Goal: Transaction & Acquisition: Purchase product/service

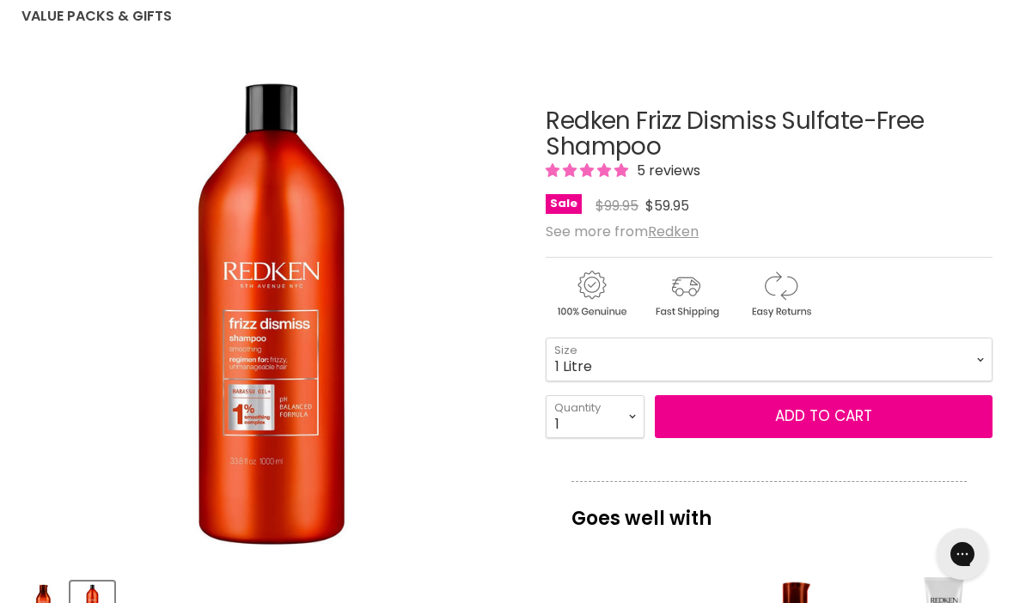
click at [877, 416] on button "Add to cart" at bounding box center [824, 416] width 338 height 43
click at [857, 412] on span "Add to cart" at bounding box center [823, 416] width 97 height 21
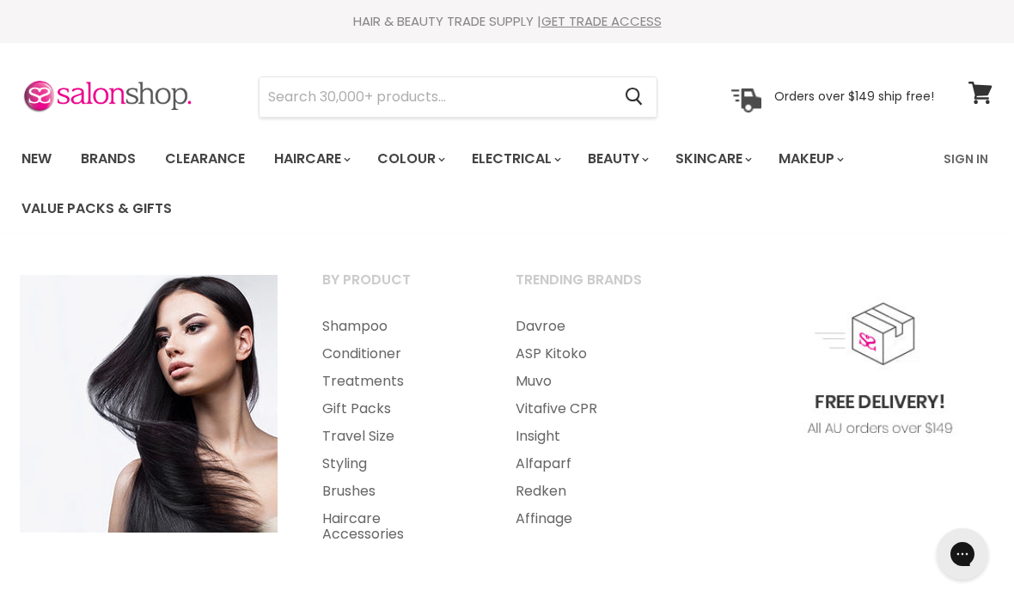
click at [387, 351] on link "Conditioner" at bounding box center [396, 353] width 190 height 27
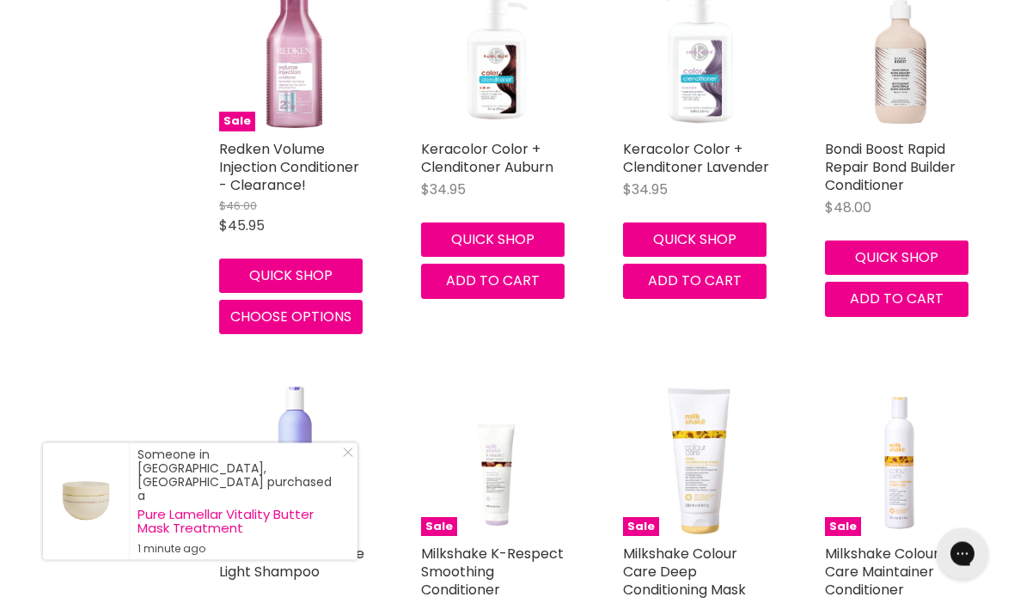
scroll to position [4170, 0]
click at [351, 458] on icon "Close Icon" at bounding box center [348, 453] width 10 height 10
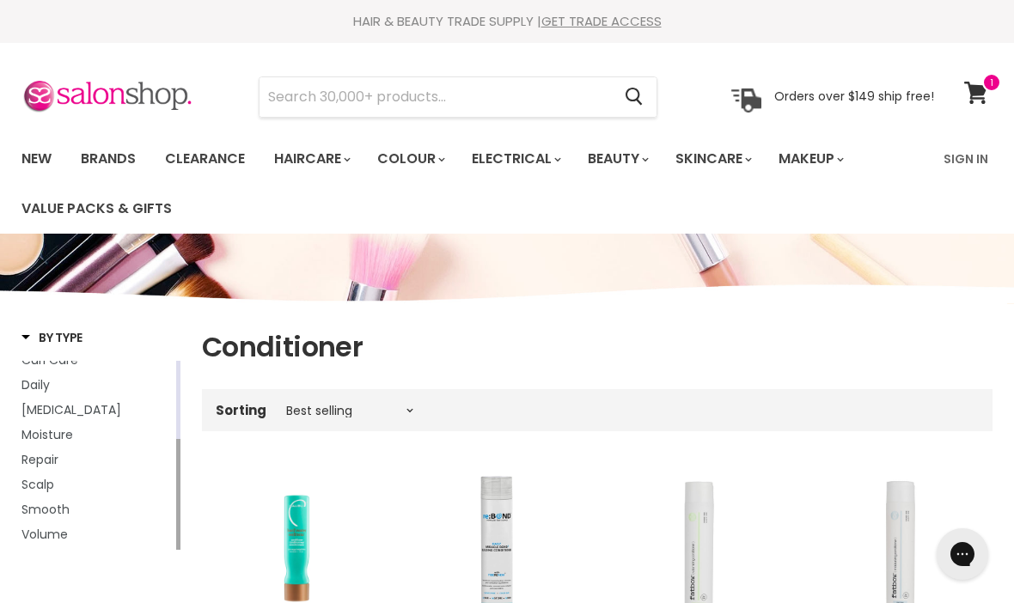
click at [45, 336] on span "By Type" at bounding box center [51, 337] width 61 height 17
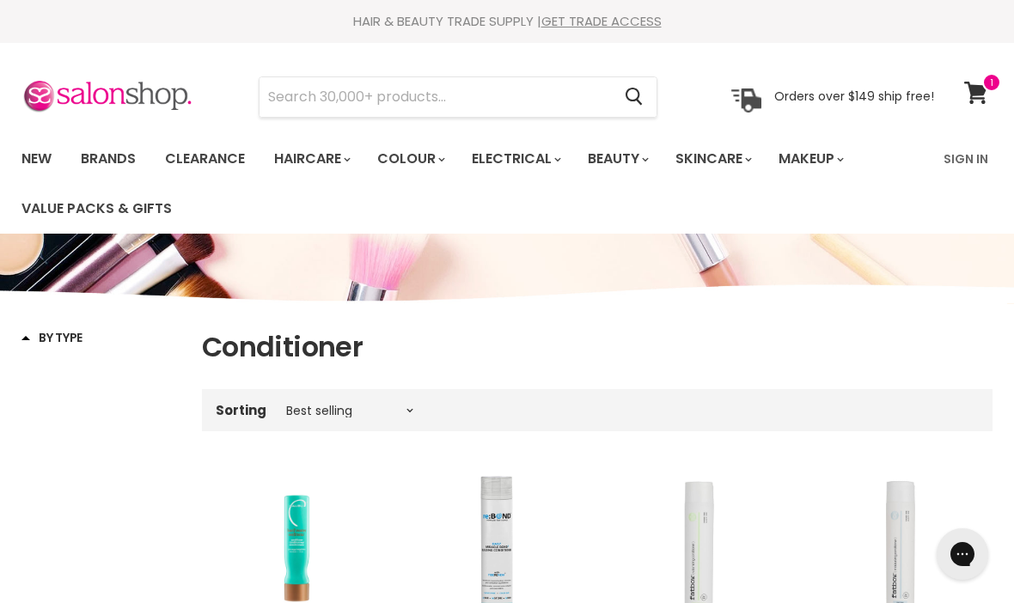
click at [60, 335] on span "By Type" at bounding box center [51, 337] width 61 height 17
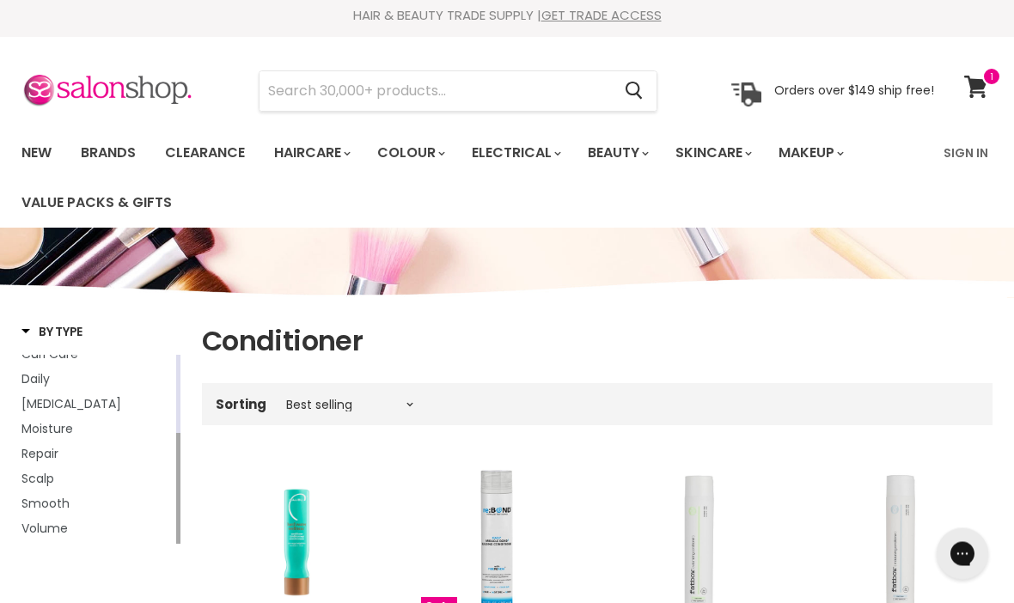
scroll to position [6, 0]
click at [59, 507] on span "Smooth" at bounding box center [45, 503] width 48 height 17
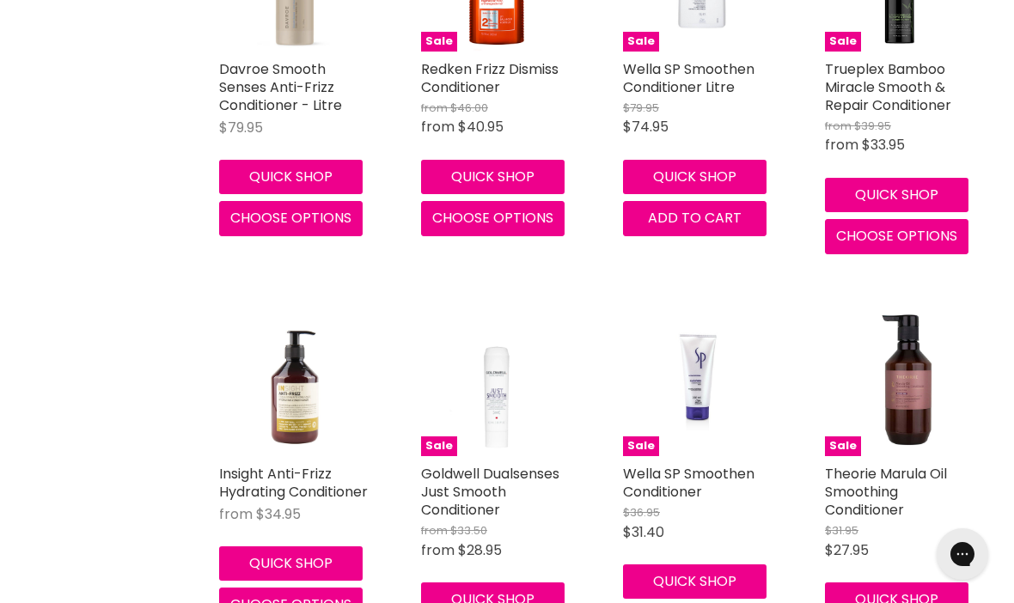
scroll to position [1803, 0]
